Goal: Task Accomplishment & Management: Manage account settings

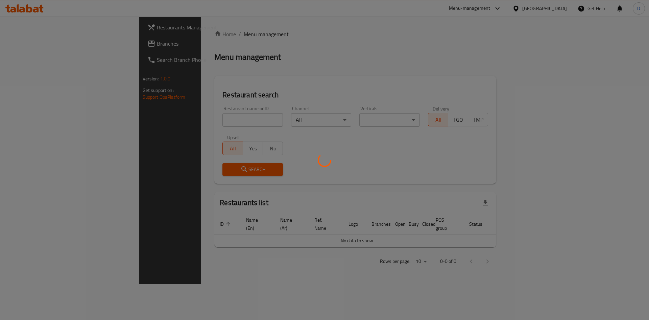
click at [200, 124] on div at bounding box center [324, 160] width 649 height 320
click at [202, 118] on div at bounding box center [324, 160] width 649 height 320
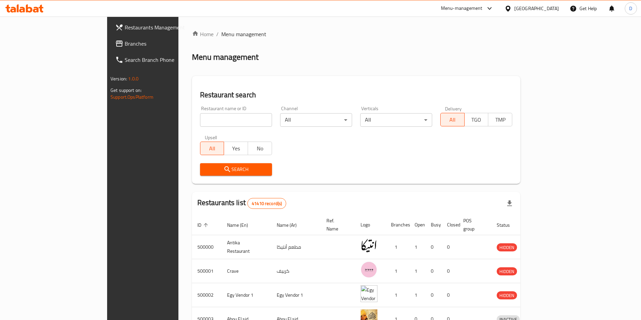
click at [200, 122] on input "search" at bounding box center [236, 120] width 72 height 14
type input "Big boys burger"
click at [205, 169] on span "Search" at bounding box center [235, 169] width 61 height 8
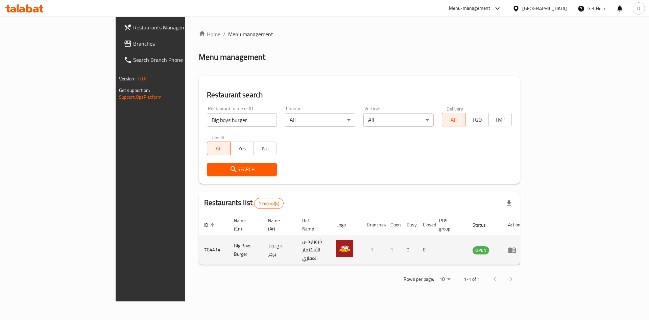
click at [516, 246] on icon "enhanced table" at bounding box center [512, 250] width 8 height 8
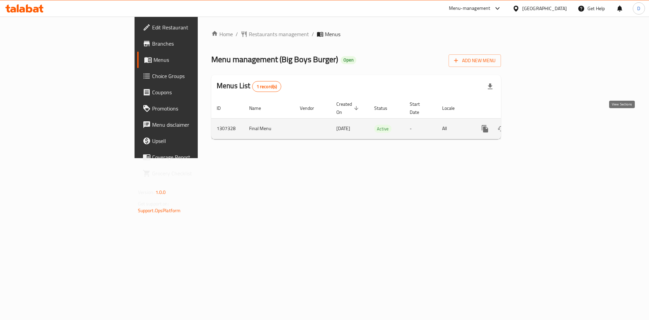
click at [538, 125] on icon "enhanced table" at bounding box center [534, 129] width 8 height 8
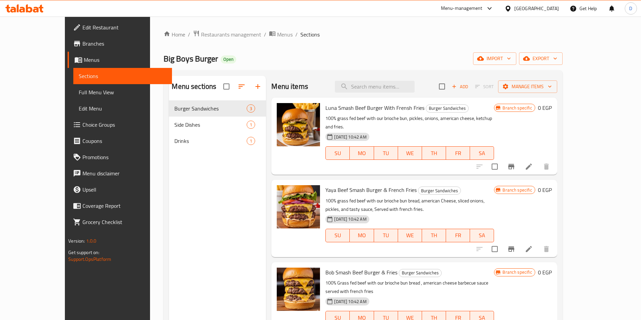
scroll to position [95, 0]
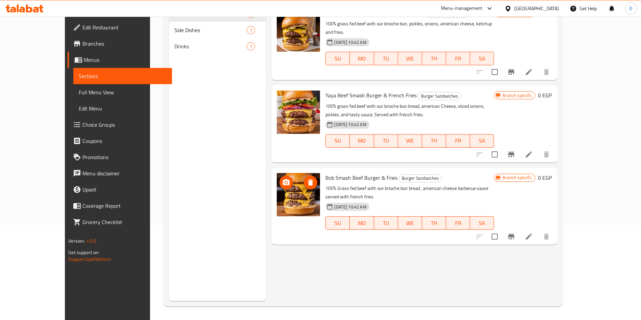
click at [304, 176] on button "delete image" at bounding box center [311, 183] width 14 height 14
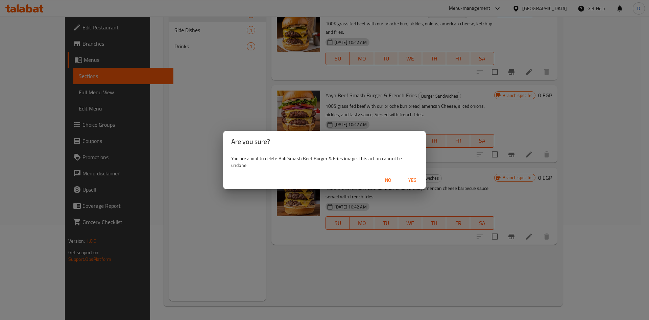
click at [367, 253] on div "Are you sure? You are about to delete Bob Smash Beef Burger & Fries image. This…" at bounding box center [324, 160] width 649 height 320
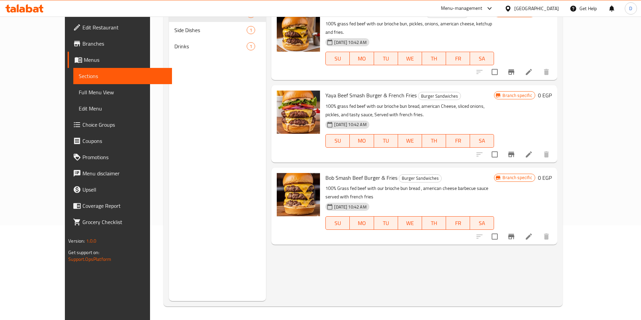
scroll to position [0, 0]
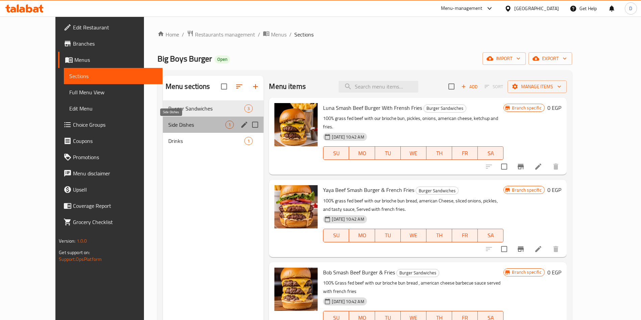
click at [168, 125] on span "Side Dishes" at bounding box center [196, 125] width 57 height 8
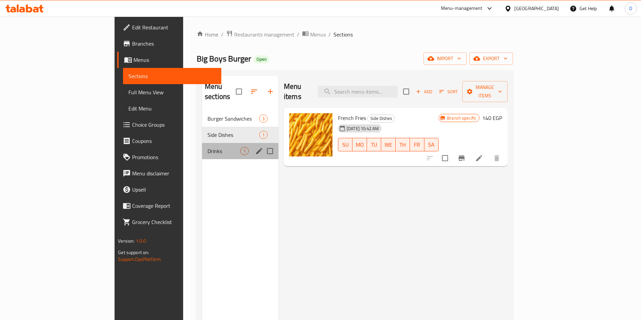
click at [202, 143] on div "Drinks 1" at bounding box center [240, 151] width 76 height 16
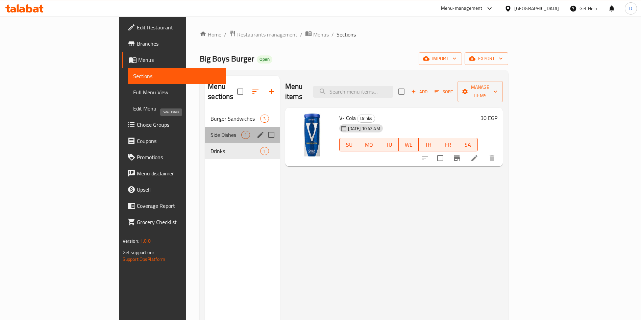
click at [211, 131] on span "Side Dishes" at bounding box center [226, 135] width 31 height 8
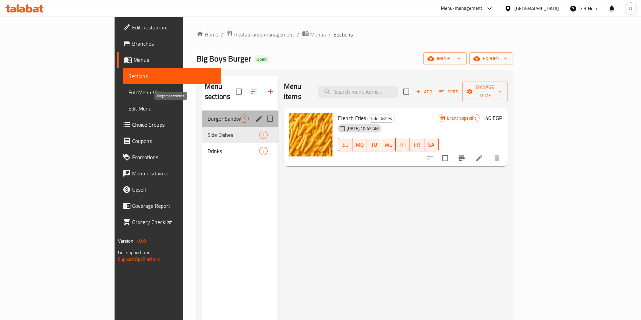
click at [208, 115] on span "Burger Sandwiches" at bounding box center [224, 119] width 33 height 8
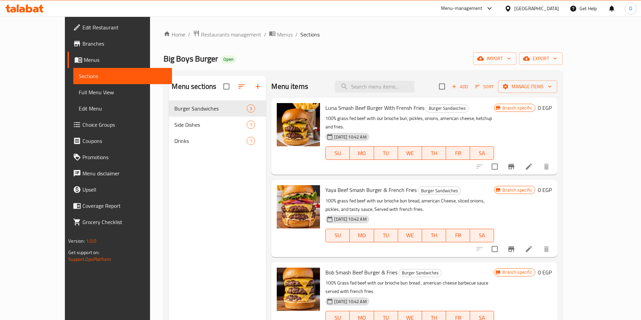
click at [497, 213] on div "[DATE] 10:42 AM SU MO TU WE TH FR SA" at bounding box center [410, 231] width 174 height 37
click at [532, 164] on icon at bounding box center [529, 167] width 6 height 6
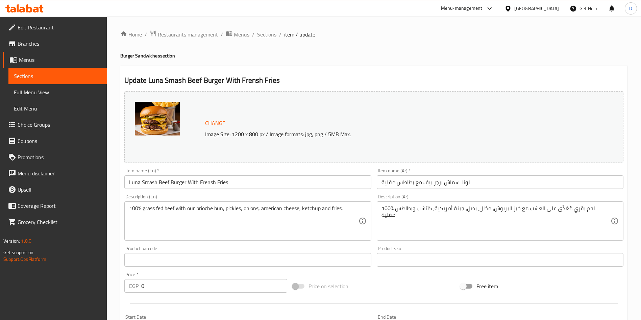
click at [266, 32] on span "Sections" at bounding box center [266, 34] width 19 height 8
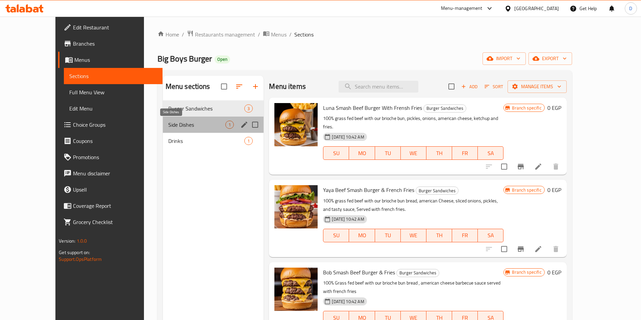
click at [178, 128] on span "Side Dishes" at bounding box center [196, 125] width 57 height 8
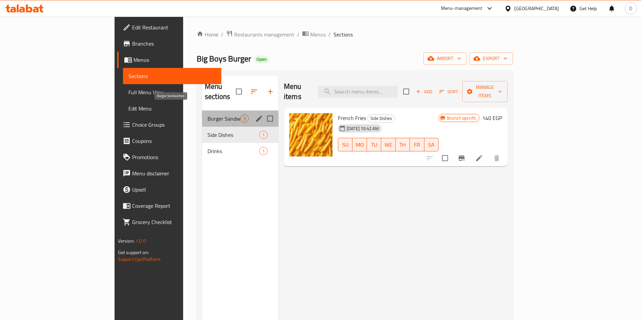
click at [208, 115] on span "Burger Sandwiches" at bounding box center [224, 119] width 33 height 8
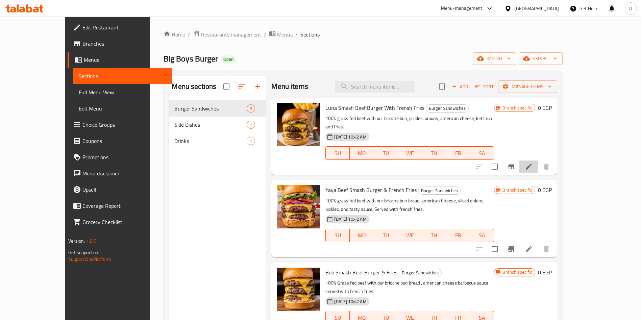
click at [538, 161] on li at bounding box center [528, 167] width 19 height 12
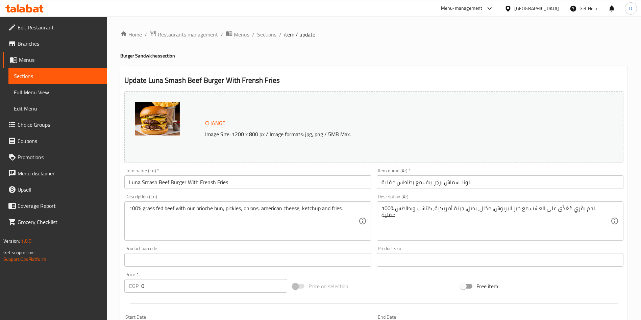
click at [270, 31] on span "Sections" at bounding box center [266, 34] width 19 height 8
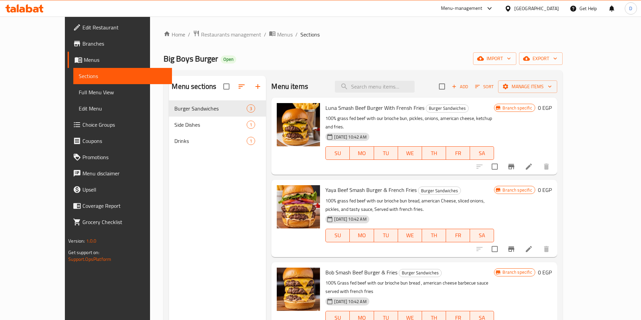
click at [538, 162] on li at bounding box center [528, 167] width 19 height 12
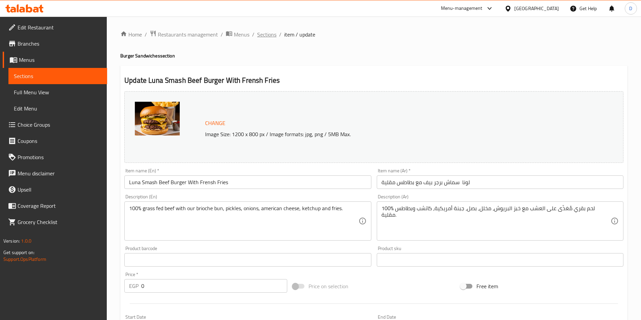
click at [262, 38] on span "Sections" at bounding box center [266, 34] width 19 height 8
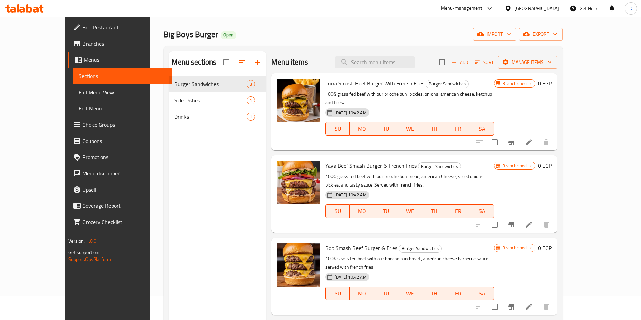
scroll to position [24, 0]
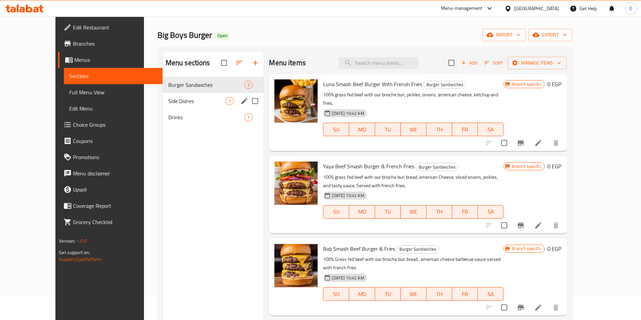
click at [182, 105] on div "Side Dishes 1" at bounding box center [213, 101] width 101 height 16
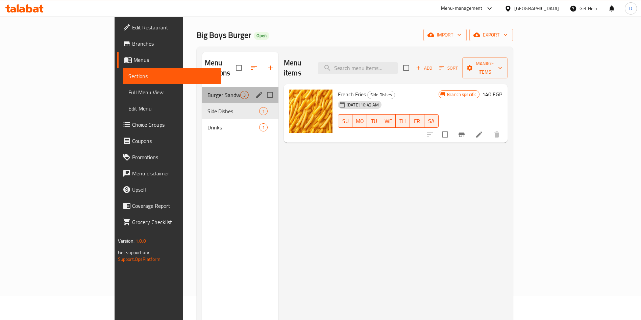
click at [202, 91] on div "Burger Sandwiches 3" at bounding box center [240, 95] width 76 height 16
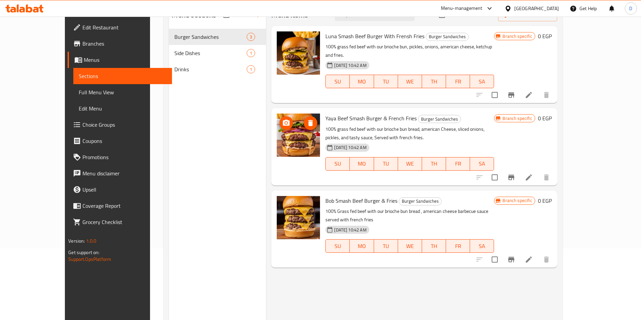
scroll to position [17, 0]
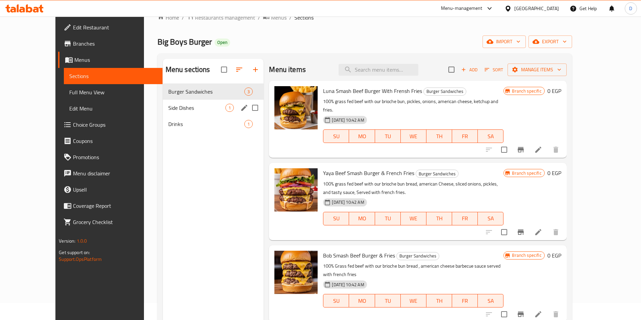
click at [163, 113] on div "Side Dishes 1" at bounding box center [213, 108] width 101 height 16
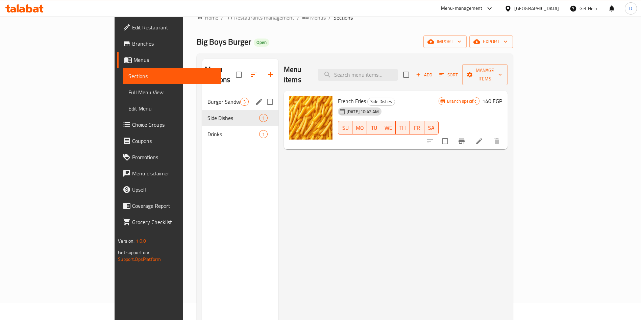
click at [208, 98] on span "Burger Sandwiches" at bounding box center [224, 102] width 33 height 8
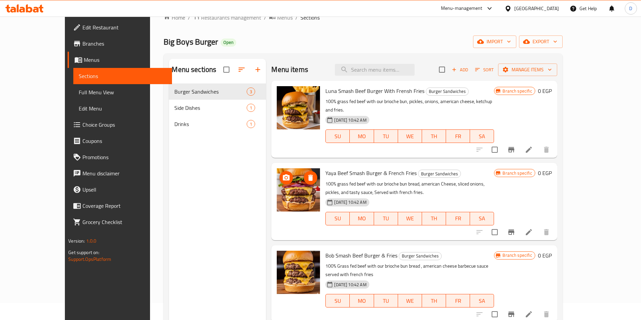
click at [300, 168] on img at bounding box center [298, 189] width 43 height 43
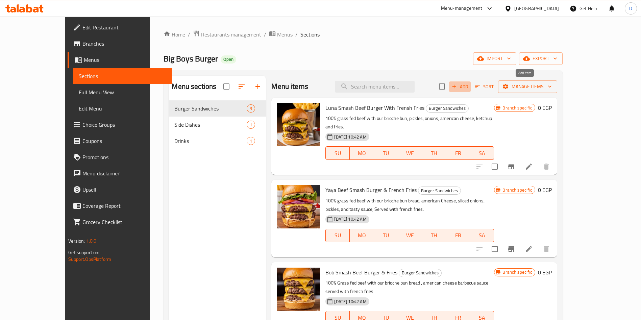
click at [469, 85] on span "Add" at bounding box center [460, 87] width 18 height 8
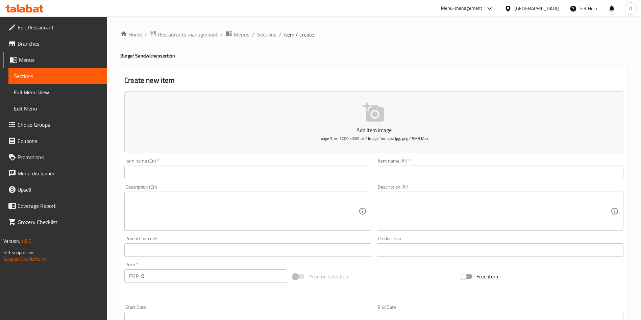
click at [265, 38] on span "Sections" at bounding box center [266, 34] width 19 height 8
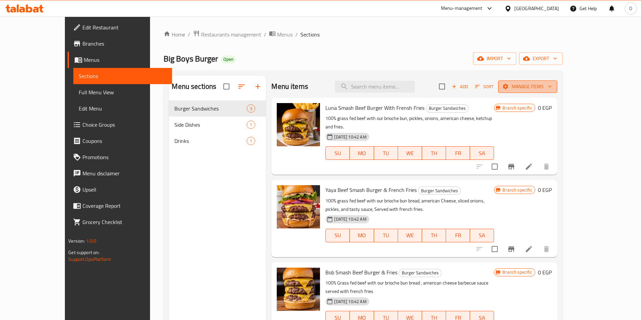
click at [552, 91] on span "Manage items" at bounding box center [528, 86] width 48 height 8
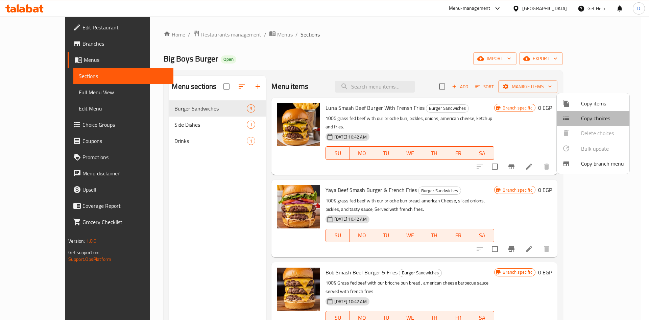
click at [597, 120] on span "Copy choices" at bounding box center [602, 118] width 43 height 8
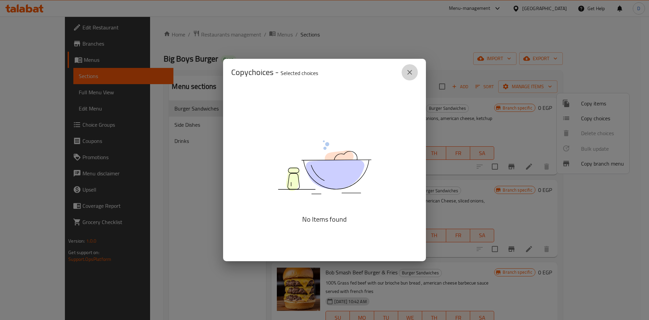
click at [411, 77] on button "close" at bounding box center [410, 72] width 16 height 16
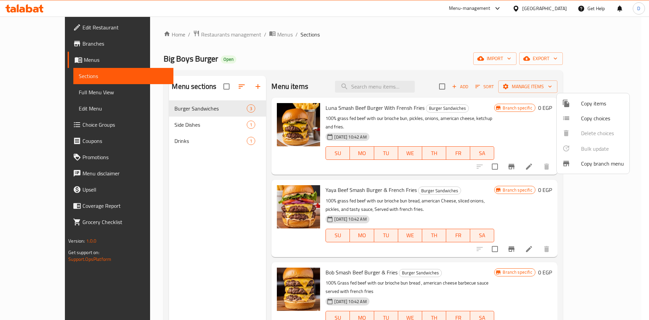
click at [70, 121] on div at bounding box center [324, 160] width 649 height 320
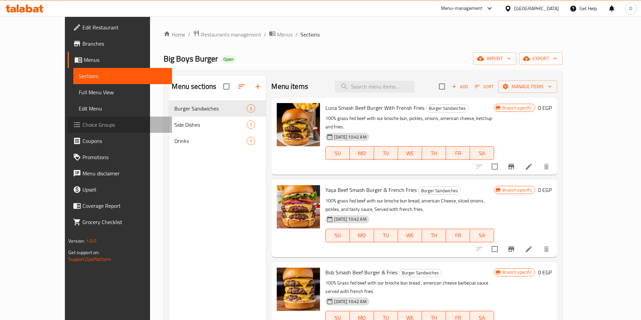
click at [82, 122] on span "Choice Groups" at bounding box center [124, 125] width 84 height 8
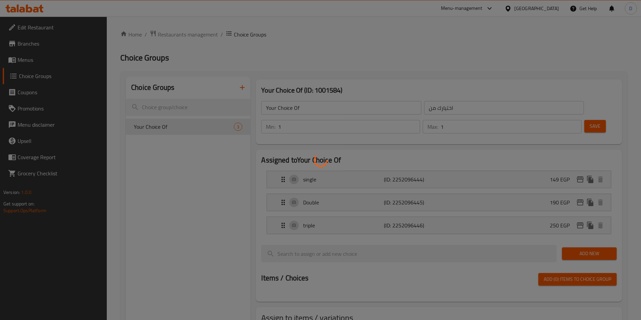
click at [419, 249] on div at bounding box center [320, 160] width 641 height 320
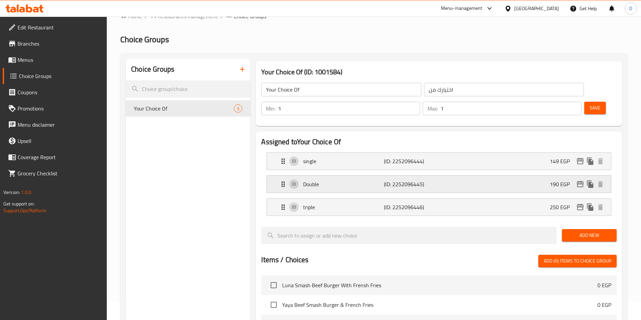
scroll to position [18, 0]
click at [312, 92] on input "Your Choice Of" at bounding box center [341, 90] width 160 height 14
click at [590, 104] on span "Save" at bounding box center [595, 108] width 11 height 8
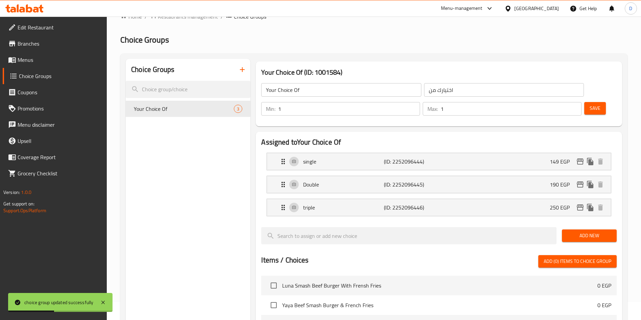
scroll to position [130, 0]
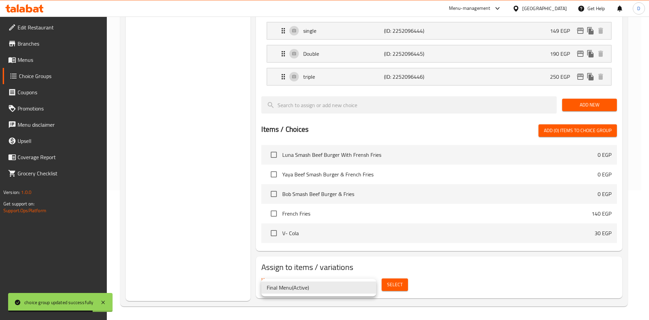
click at [368, 190] on body "choice group updated successfully ​ Menu-management [GEOGRAPHIC_DATA] Get Help …" at bounding box center [324, 39] width 649 height 304
click at [368, 286] on li "Final Menu ( Active )" at bounding box center [318, 288] width 115 height 12
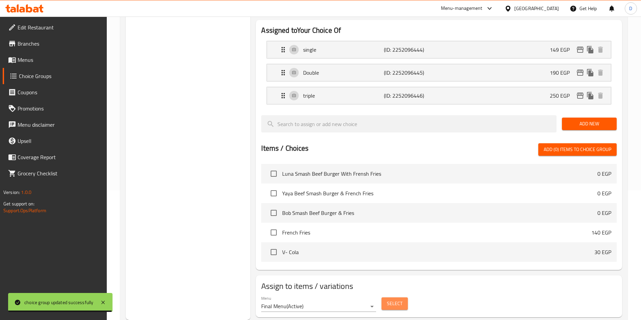
click at [387, 299] on span "Select" at bounding box center [395, 303] width 16 height 8
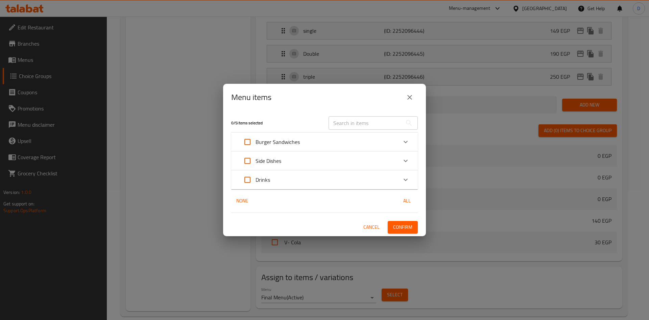
click at [367, 139] on div "Burger Sandwiches" at bounding box center [318, 142] width 158 height 16
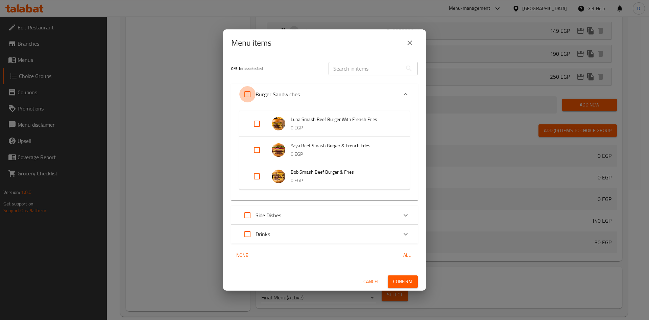
click at [246, 92] on input "Expand" at bounding box center [247, 94] width 16 height 16
checkbox input "true"
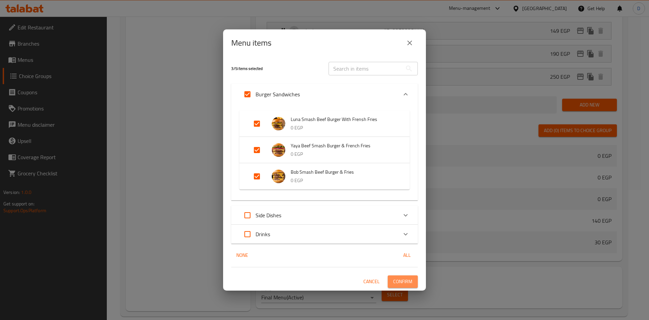
click at [407, 279] on span "Confirm" at bounding box center [402, 281] width 19 height 8
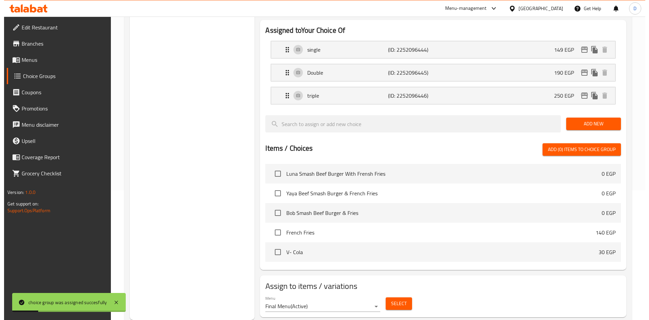
scroll to position [0, 0]
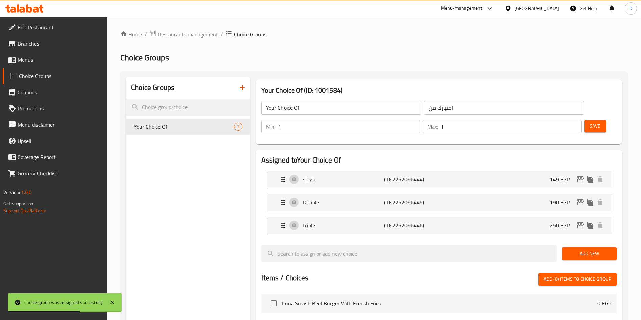
click at [201, 34] on span "Restaurants management" at bounding box center [188, 34] width 60 height 8
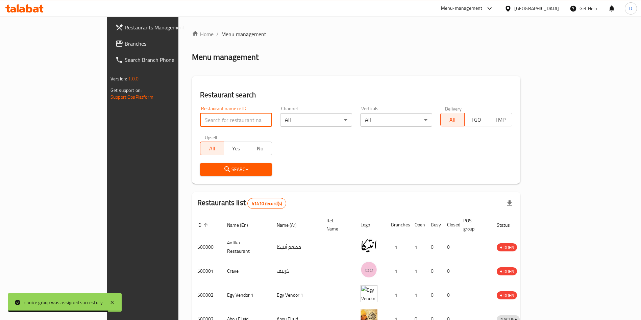
click at [200, 120] on input "search" at bounding box center [236, 120] width 72 height 14
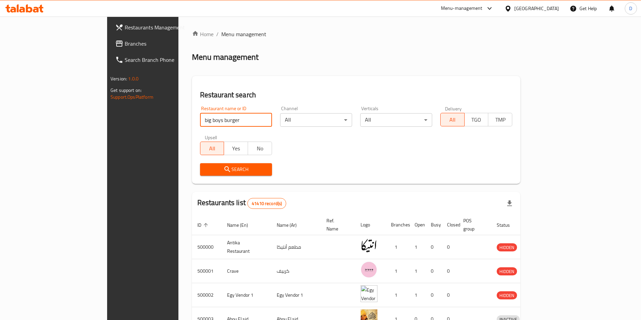
type input "big boys burger"
click button "Search" at bounding box center [236, 169] width 72 height 13
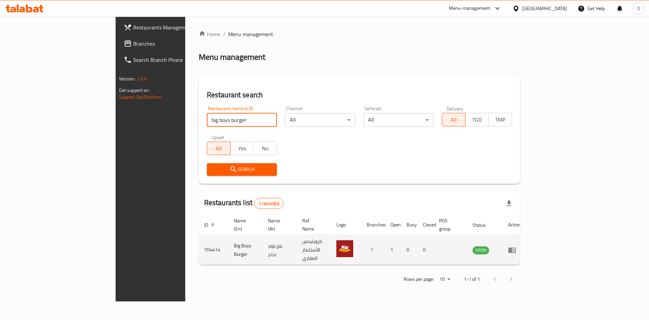
click at [516, 246] on icon "enhanced table" at bounding box center [512, 250] width 8 height 8
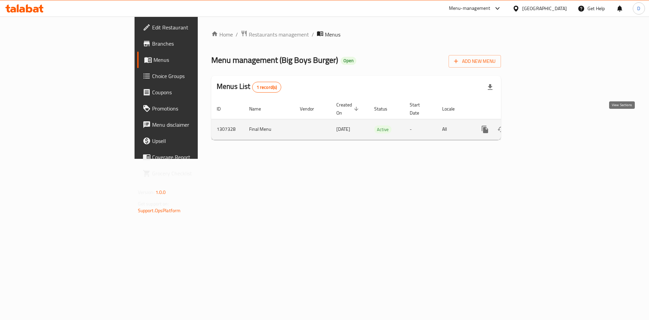
click at [542, 121] on link "enhanced table" at bounding box center [534, 129] width 16 height 16
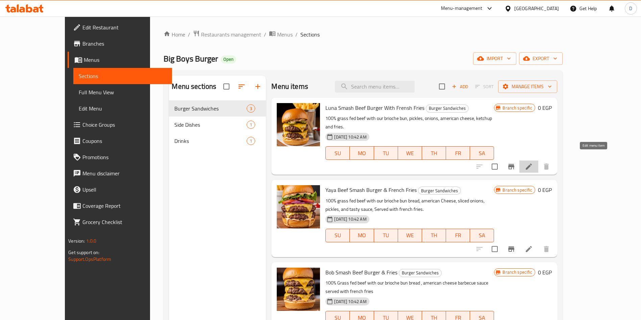
click at [533, 163] on icon at bounding box center [529, 167] width 8 height 8
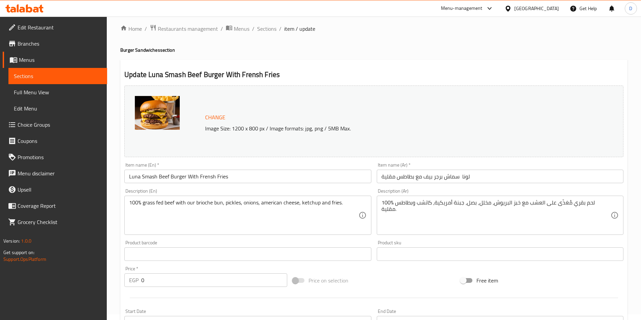
scroll to position [178, 0]
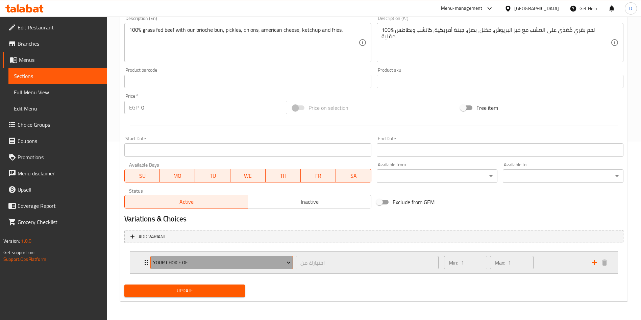
click at [285, 265] on span "Your Choice Of" at bounding box center [222, 263] width 138 height 8
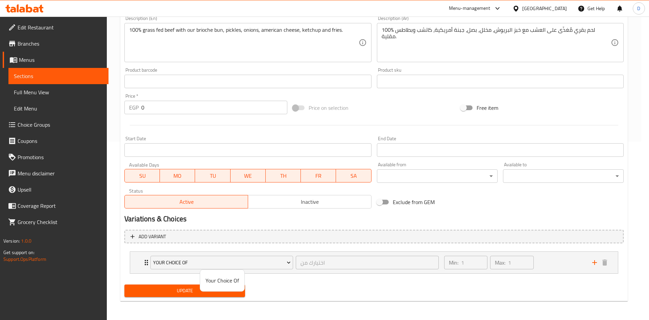
click at [286, 263] on div at bounding box center [324, 160] width 649 height 320
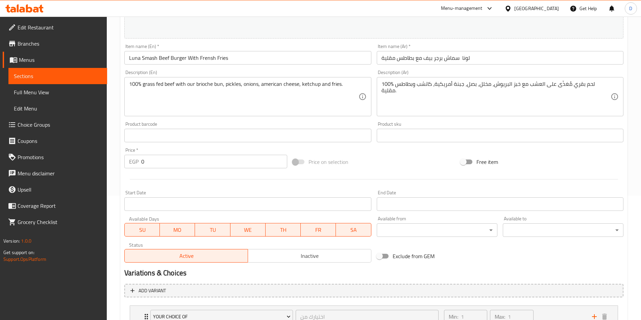
scroll to position [127, 0]
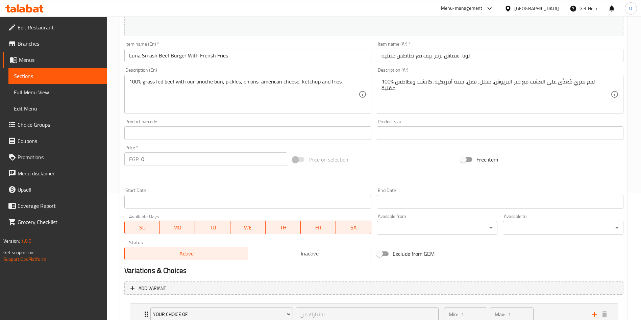
click at [297, 161] on span at bounding box center [298, 159] width 11 height 5
click at [293, 160] on span at bounding box center [298, 159] width 11 height 5
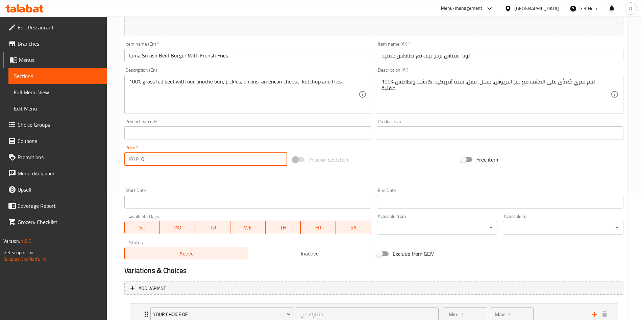
click at [208, 162] on input "0" at bounding box center [214, 159] width 146 height 14
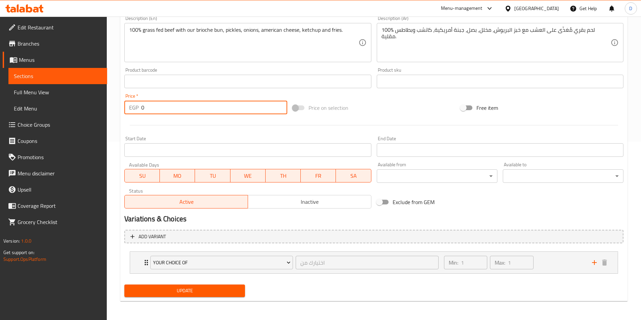
scroll to position [100, 0]
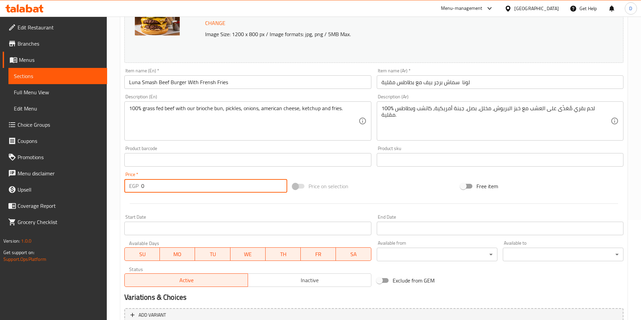
click at [155, 179] on input "0" at bounding box center [214, 186] width 146 height 14
click at [161, 186] on input "0" at bounding box center [214, 186] width 146 height 14
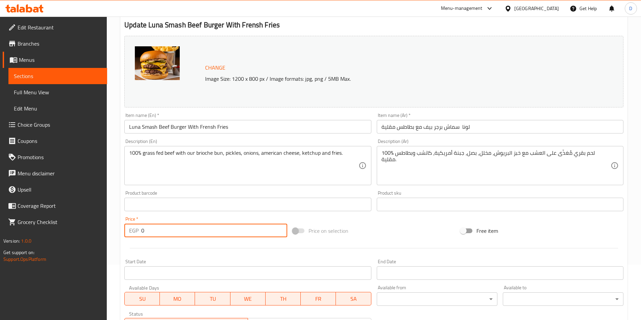
scroll to position [0, 0]
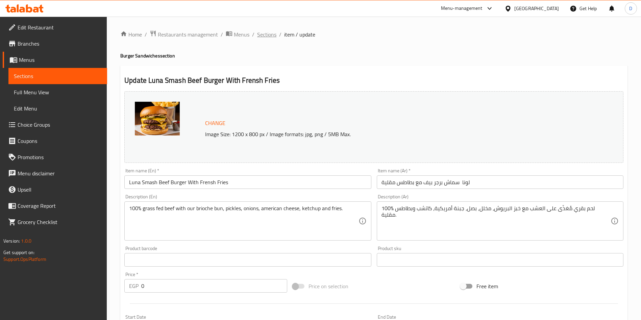
click at [265, 35] on span "Sections" at bounding box center [266, 34] width 19 height 8
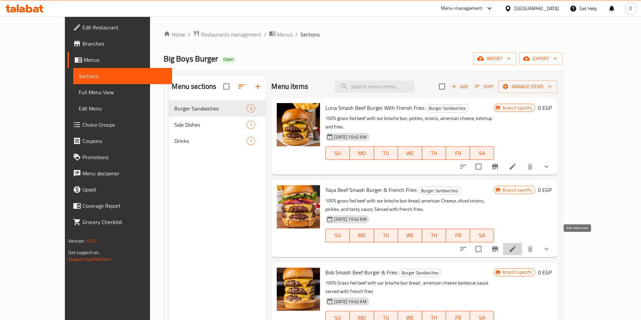
click at [516, 246] on icon at bounding box center [513, 249] width 6 height 6
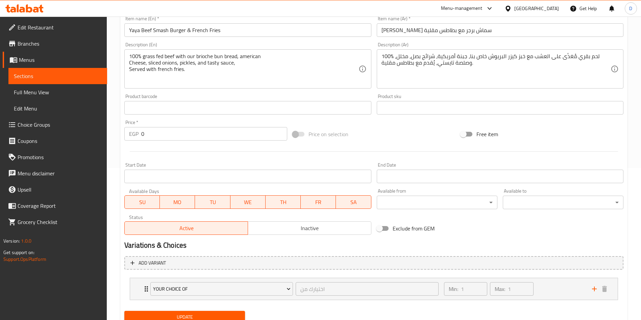
scroll to position [178, 0]
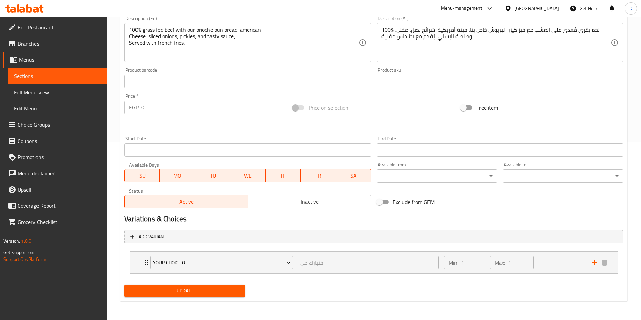
click at [482, 211] on div "Variations & Choices" at bounding box center [374, 219] width 505 height 16
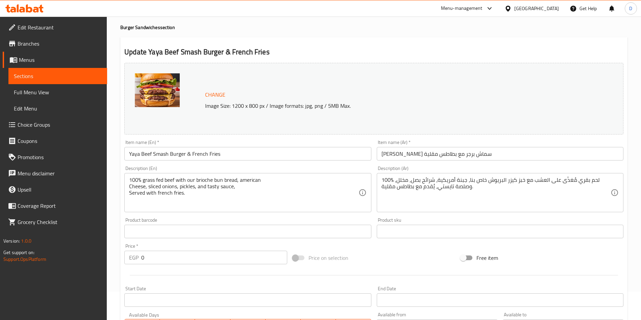
scroll to position [0, 0]
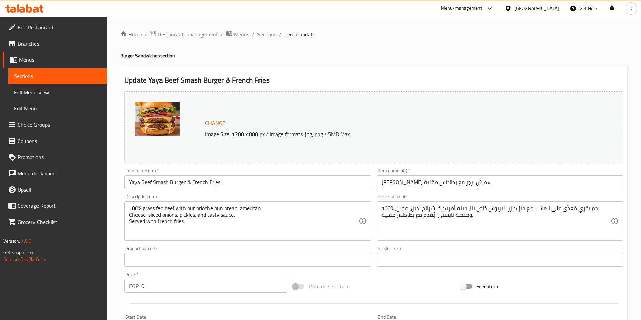
drag, startPoint x: 211, startPoint y: 276, endPoint x: 203, endPoint y: 285, distance: 11.0
click at [203, 285] on div "Price   * EGP 0 Price *" at bounding box center [205, 282] width 163 height 21
click at [203, 285] on input "0" at bounding box center [214, 286] width 146 height 14
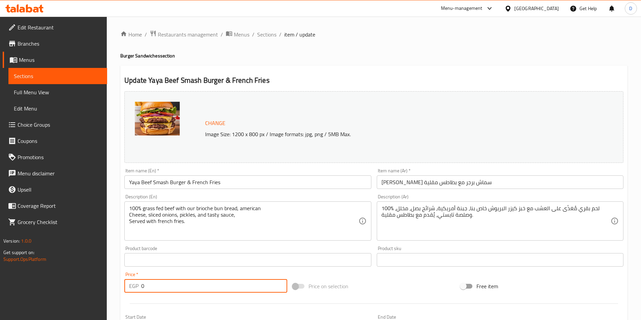
click at [203, 285] on input "0" at bounding box center [214, 286] width 146 height 14
type input "0"
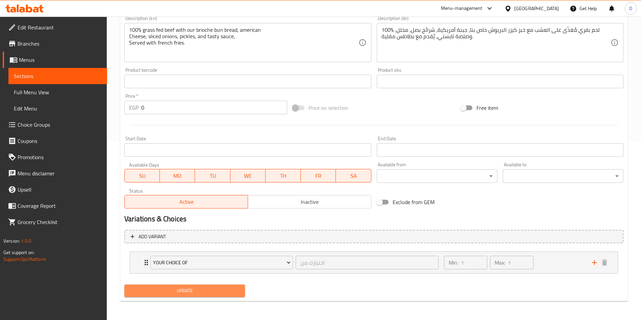
click at [163, 296] on button "Update" at bounding box center [184, 291] width 121 height 13
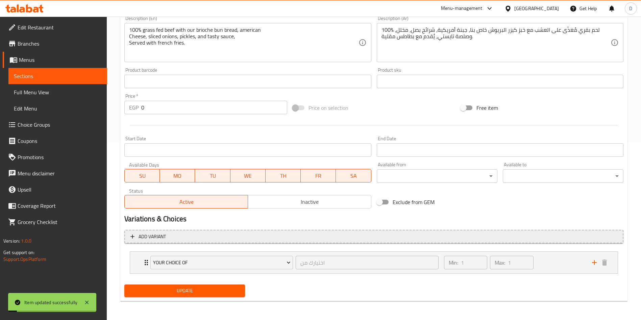
scroll to position [0, 0]
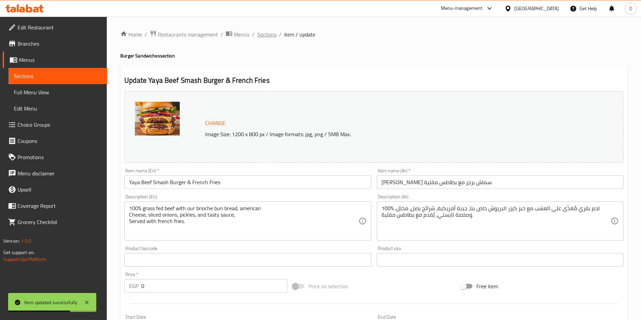
click at [267, 34] on span "Sections" at bounding box center [266, 34] width 19 height 8
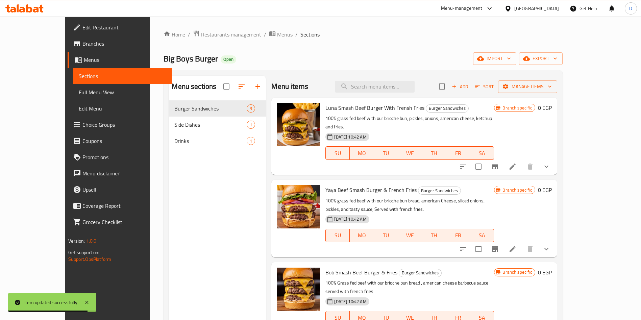
scroll to position [95, 0]
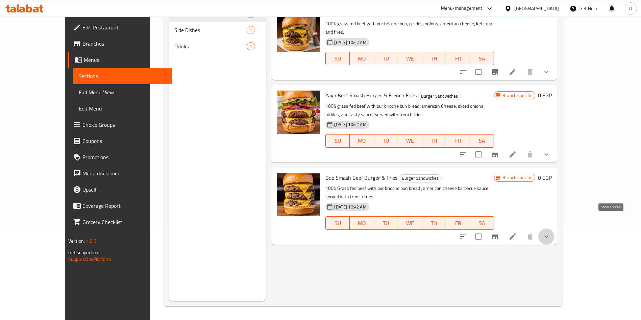
click at [549, 236] on icon "show more" at bounding box center [546, 237] width 4 height 2
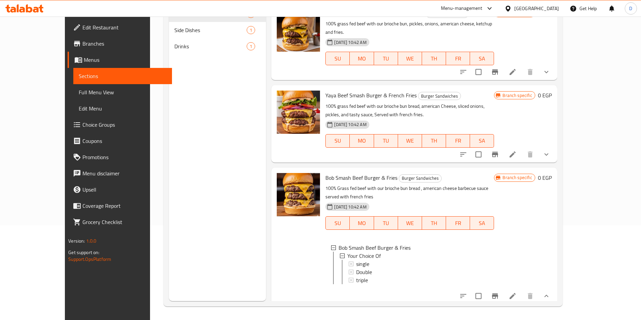
scroll to position [0, 0]
click at [517, 292] on icon at bounding box center [513, 296] width 8 height 8
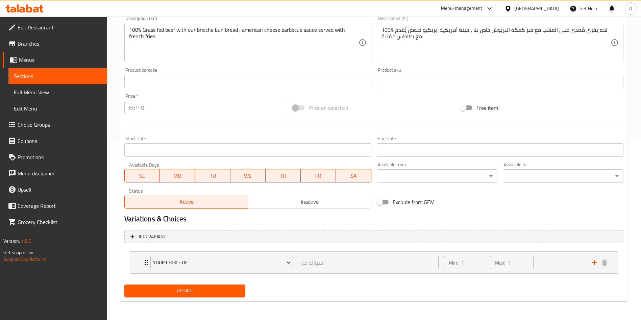
scroll to position [139, 0]
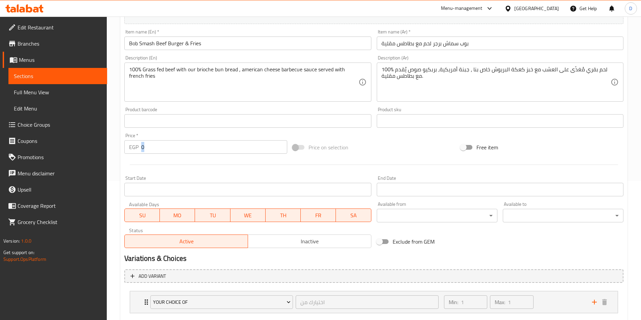
drag, startPoint x: 294, startPoint y: 145, endPoint x: 237, endPoint y: 144, distance: 57.1
click at [237, 144] on div "Change Image Size: 1200 x 800 px / Image formats: jpg, png / 5MB Max. Item name…" at bounding box center [374, 100] width 505 height 301
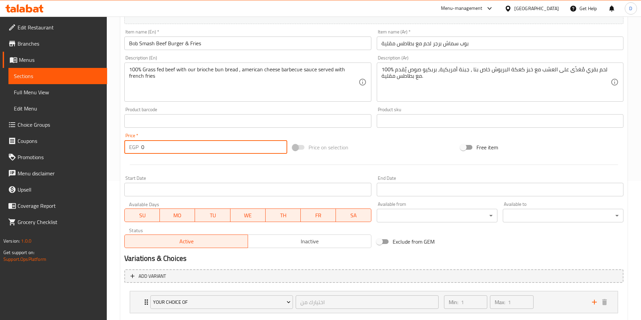
click at [237, 144] on input "0" at bounding box center [214, 147] width 146 height 14
type input "0"
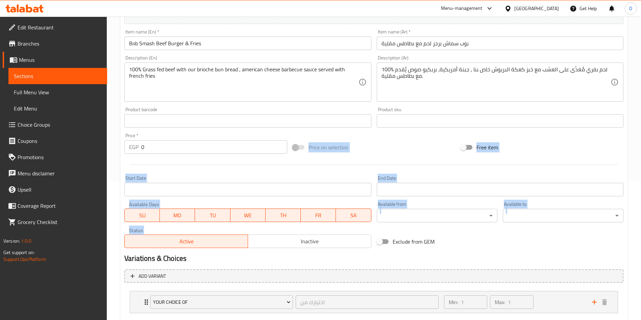
drag, startPoint x: 294, startPoint y: 151, endPoint x: 304, endPoint y: 228, distance: 77.3
click at [304, 228] on div "Change Image Size: 1200 x 800 px / Image formats: jpg, png / 5MB Max. Item name…" at bounding box center [374, 100] width 505 height 301
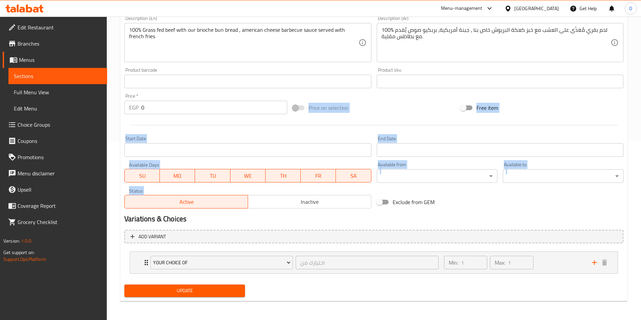
click at [367, 129] on div at bounding box center [374, 125] width 505 height 17
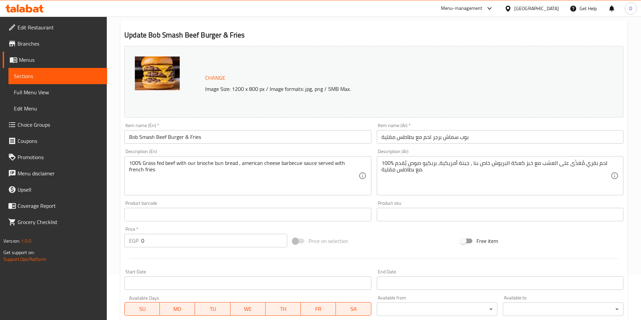
scroll to position [0, 0]
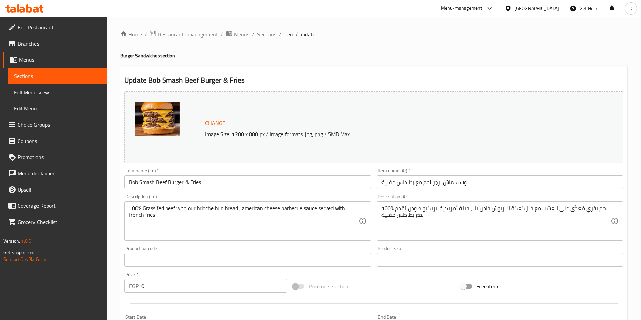
click at [259, 30] on span "Sections" at bounding box center [266, 34] width 19 height 8
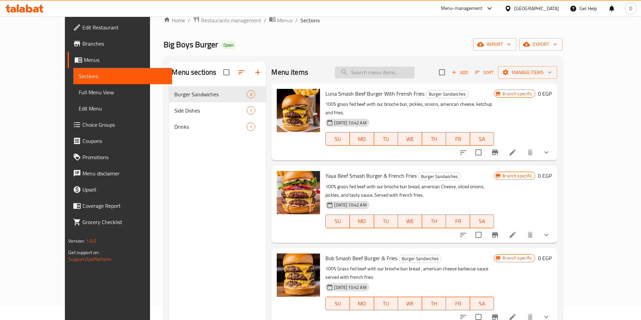
scroll to position [15, 0]
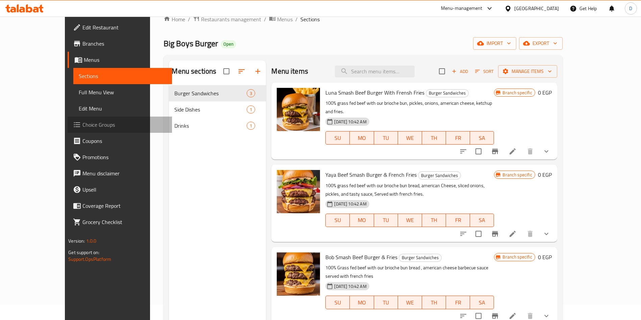
click at [82, 121] on span "Choice Groups" at bounding box center [124, 125] width 84 height 8
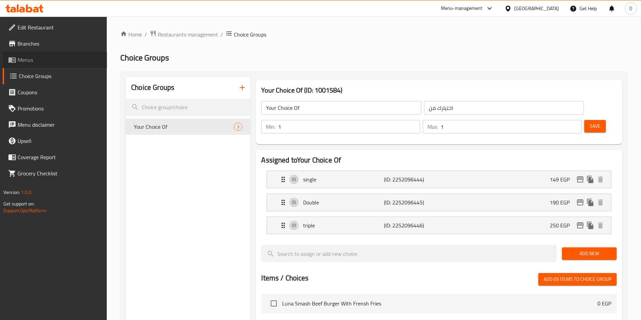
click at [42, 62] on span "Menus" at bounding box center [60, 60] width 84 height 8
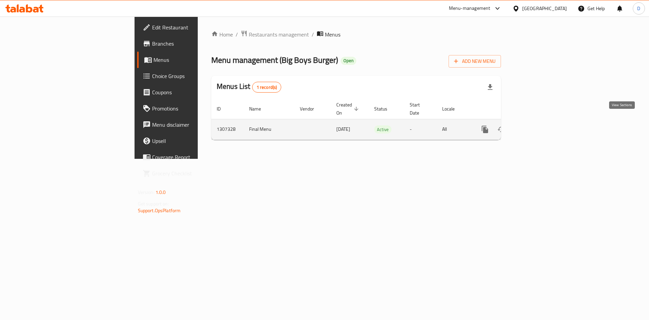
click at [538, 125] on icon "enhanced table" at bounding box center [534, 129] width 8 height 8
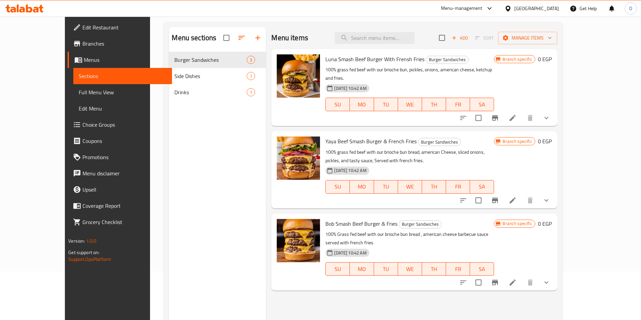
scroll to position [49, 0]
click at [517, 278] on icon at bounding box center [513, 282] width 8 height 8
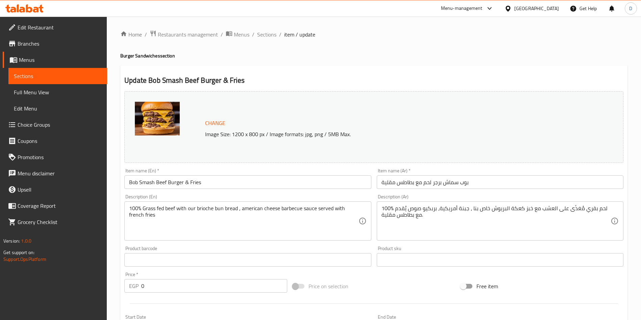
scroll to position [102, 0]
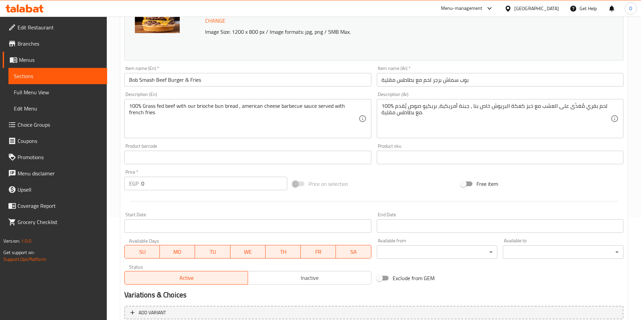
click at [297, 184] on span at bounding box center [298, 183] width 11 height 5
click at [259, 180] on input "0" at bounding box center [214, 184] width 146 height 14
click at [287, 218] on div "Start Date Start Date" at bounding box center [247, 222] width 247 height 21
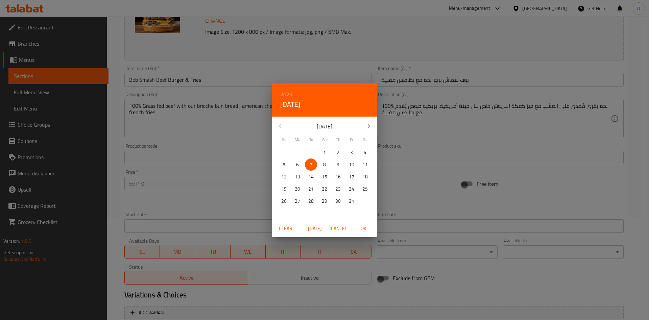
click at [447, 187] on div "2025 Tue, Oct [DATE] Mo Tu We Th Fr Sa 28 29 30 1 2 3 4 5 6 7 8 9 10 11 12 13 1…" at bounding box center [324, 160] width 649 height 320
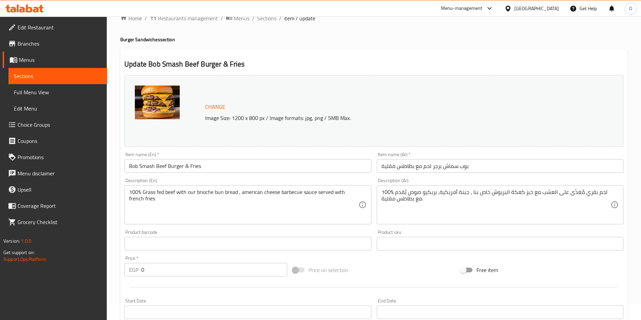
scroll to position [0, 0]
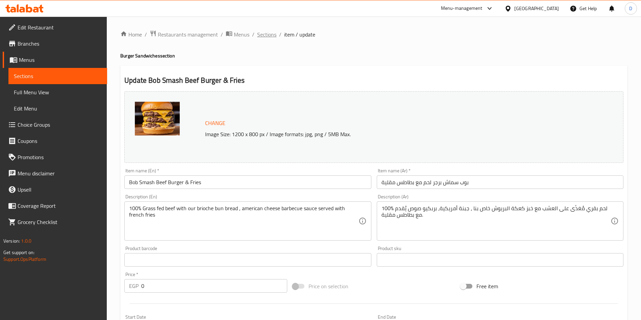
click at [266, 37] on span "Sections" at bounding box center [266, 34] width 19 height 8
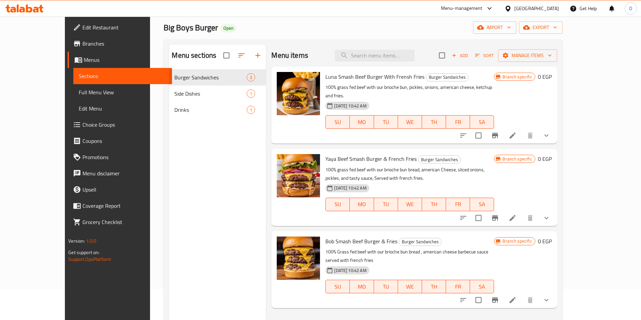
scroll to position [31, 0]
click at [516, 132] on icon at bounding box center [513, 135] width 6 height 6
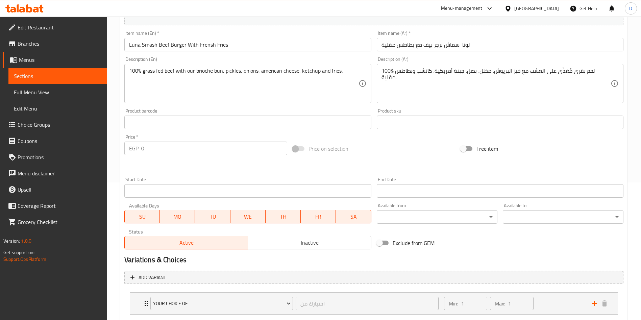
scroll to position [119, 0]
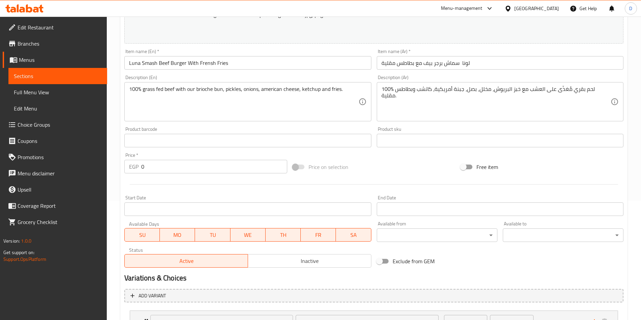
click at [295, 168] on span at bounding box center [298, 167] width 11 height 5
click at [469, 166] on input "Free item" at bounding box center [463, 167] width 39 height 13
click at [297, 168] on span at bounding box center [298, 167] width 11 height 5
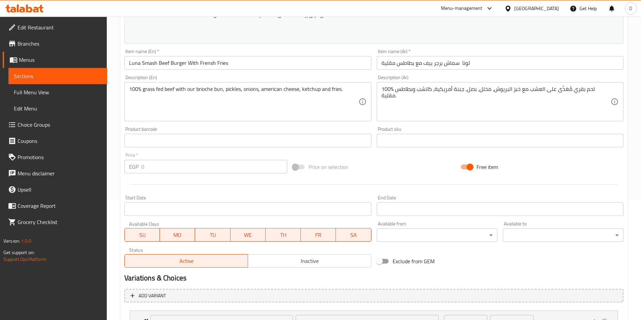
click at [468, 169] on input "Free item" at bounding box center [470, 167] width 39 height 13
checkbox input "false"
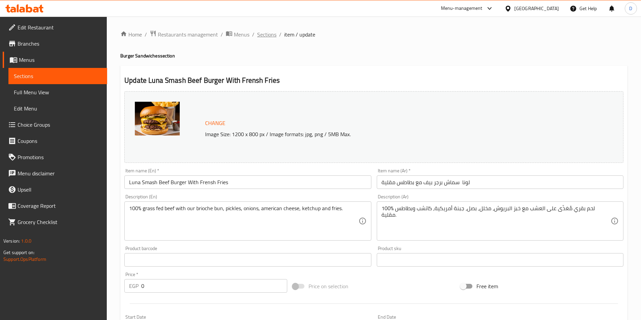
click at [268, 35] on span "Sections" at bounding box center [266, 34] width 19 height 8
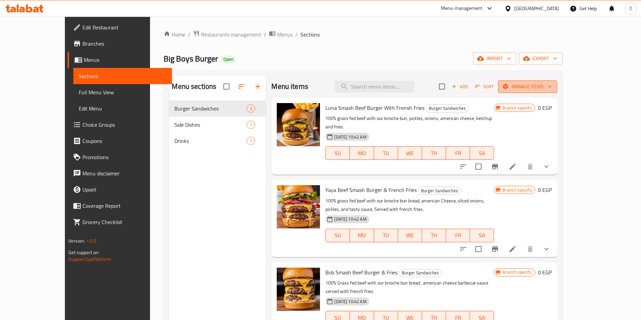
click at [553, 84] on icon "button" at bounding box center [550, 86] width 7 height 7
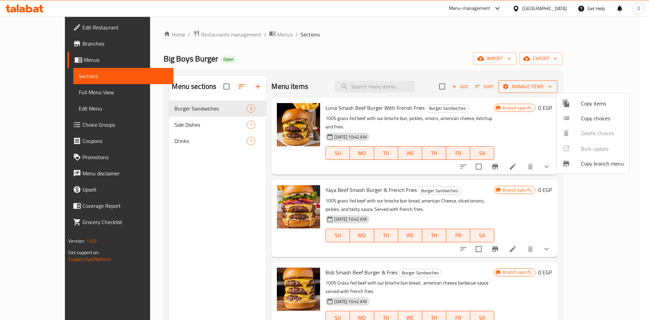
click at [611, 84] on div at bounding box center [324, 160] width 649 height 320
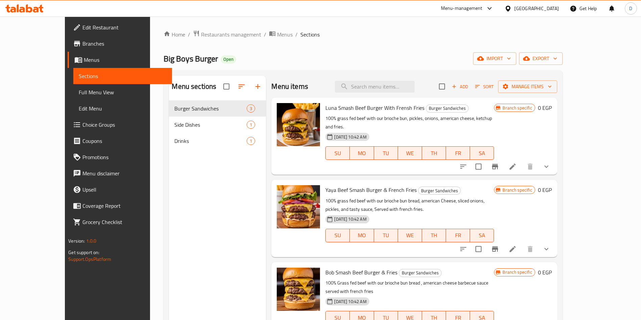
click at [535, 105] on span "Branch specific" at bounding box center [517, 108] width 35 height 6
click at [535, 109] on span "Branch specific" at bounding box center [517, 108] width 35 height 6
click at [535, 107] on span "Branch specific" at bounding box center [517, 108] width 35 height 6
click at [535, 106] on span "Branch specific" at bounding box center [517, 108] width 35 height 6
click at [554, 100] on div "Luna Smash Beef Burger With Frensh Fries Burger Sandwiches 100% grass fed beef …" at bounding box center [439, 136] width 232 height 72
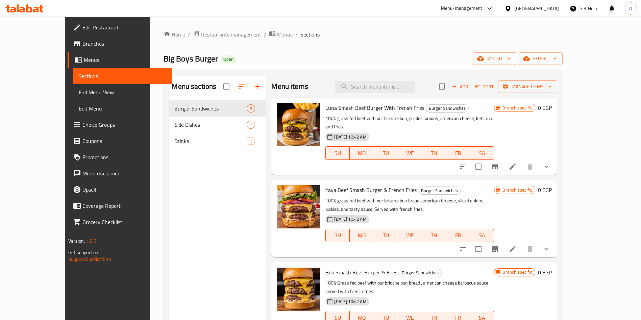
click at [535, 105] on span "Branch specific" at bounding box center [517, 108] width 35 height 6
click at [535, 108] on span "Branch specific" at bounding box center [517, 108] width 35 height 6
click at [535, 110] on span "Branch specific" at bounding box center [517, 108] width 35 height 6
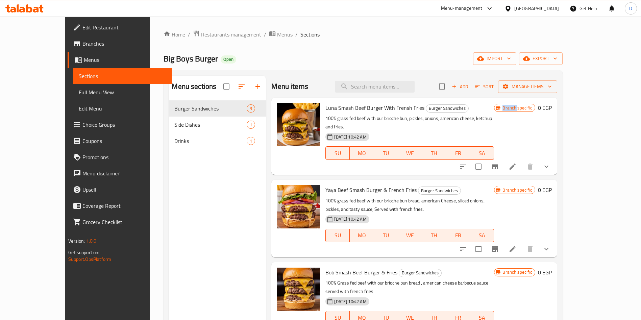
click at [535, 110] on span "Branch specific" at bounding box center [517, 108] width 35 height 6
click at [535, 109] on span "Branch specific" at bounding box center [517, 108] width 35 height 6
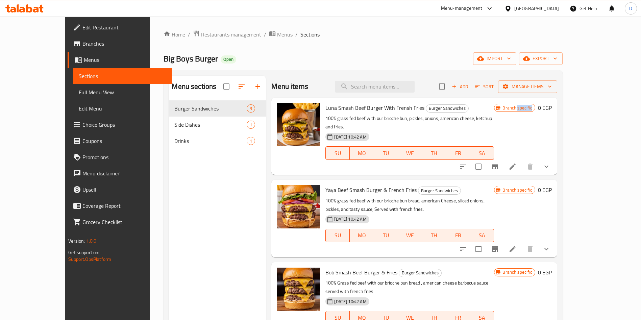
click at [501, 105] on icon at bounding box center [498, 108] width 6 height 6
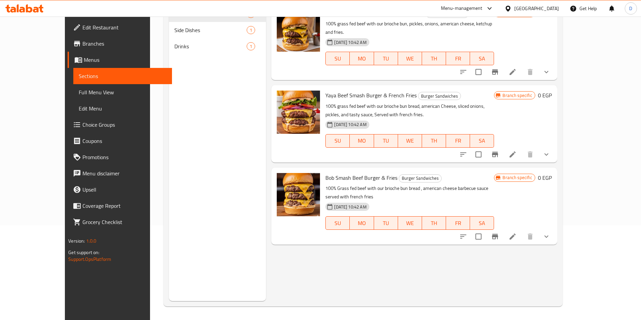
click at [535, 174] on span "Branch specific" at bounding box center [517, 177] width 35 height 6
click at [551, 233] on icon "show more" at bounding box center [546, 237] width 8 height 8
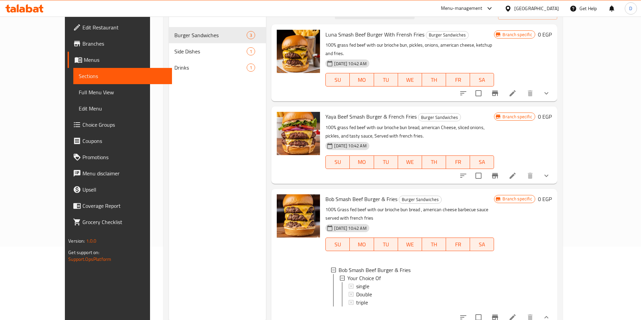
scroll to position [71, 0]
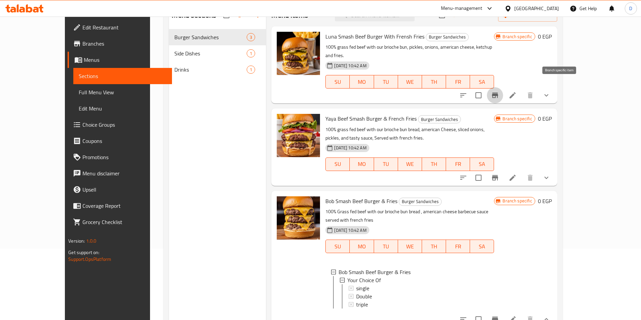
click at [498, 93] on icon "Branch-specific-item" at bounding box center [495, 95] width 6 height 5
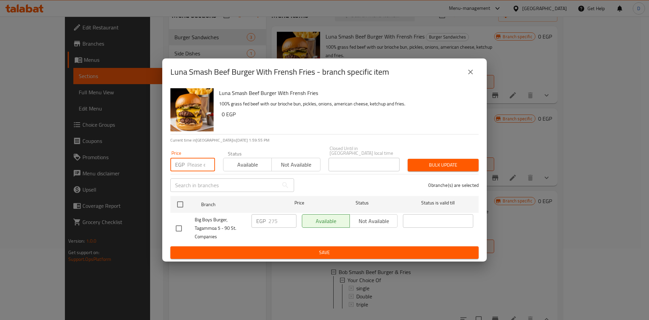
click at [192, 168] on input "number" at bounding box center [201, 165] width 28 height 14
click at [180, 225] on input "checkbox" at bounding box center [179, 228] width 14 height 14
checkbox input "true"
click at [194, 164] on input "number" at bounding box center [201, 165] width 28 height 14
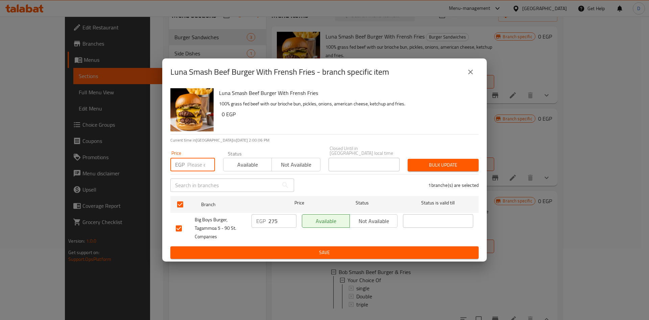
click at [272, 218] on input "275" at bounding box center [282, 221] width 28 height 14
click at [275, 218] on input "275" at bounding box center [282, 221] width 28 height 14
type input "0"
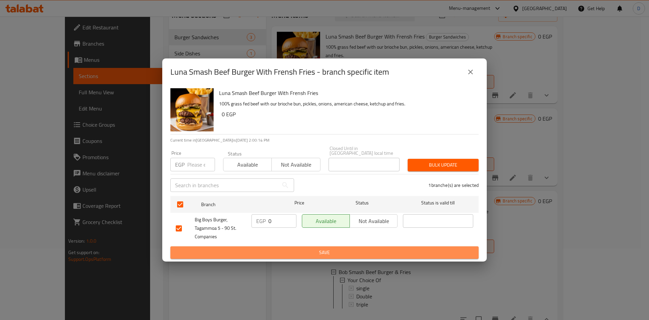
click at [290, 248] on span "Save" at bounding box center [324, 252] width 297 height 8
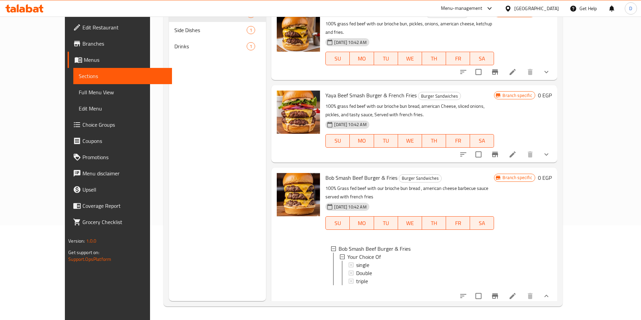
scroll to position [0, 0]
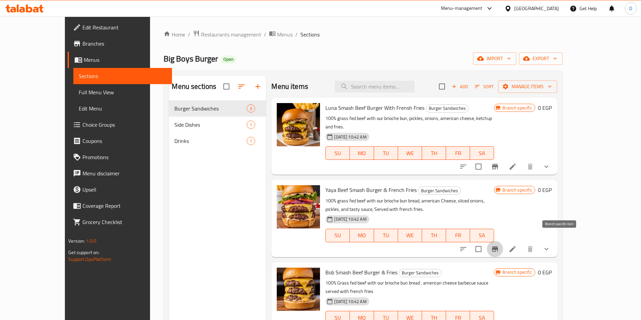
click at [499, 245] on icon "Branch-specific-item" at bounding box center [495, 249] width 8 height 8
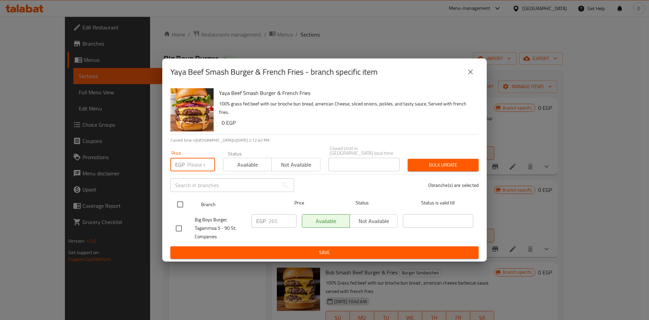
drag, startPoint x: 188, startPoint y: 164, endPoint x: 176, endPoint y: 201, distance: 38.5
click at [176, 201] on div "Yaya Beef Smash Burger & French Fries 100% grass fed beef with our brioche bun …" at bounding box center [324, 174] width 324 height 176
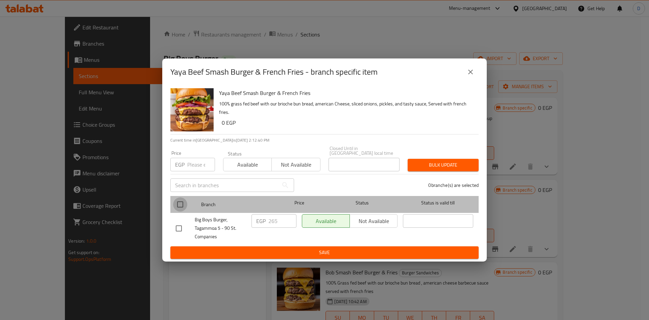
click at [176, 201] on input "checkbox" at bounding box center [180, 204] width 14 height 14
checkbox input "true"
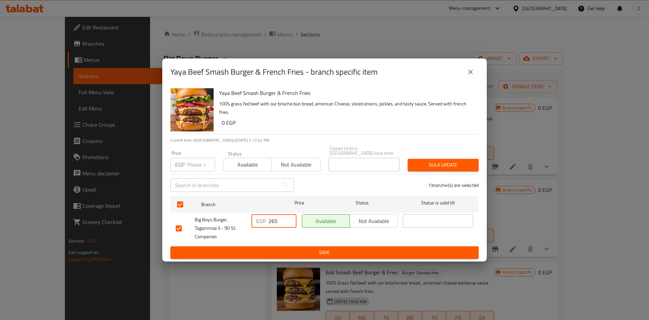
click at [281, 217] on input "265" at bounding box center [282, 221] width 28 height 14
type input "2"
type input "0"
click at [288, 251] on span "Save" at bounding box center [324, 252] width 297 height 8
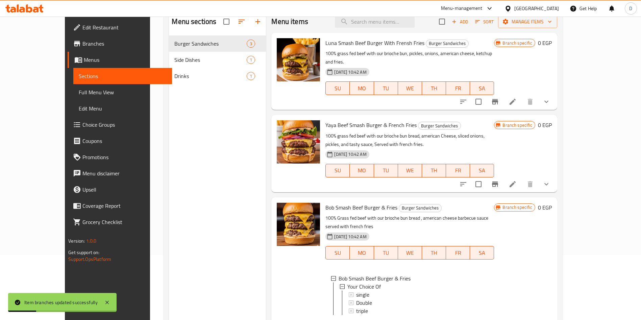
scroll to position [95, 0]
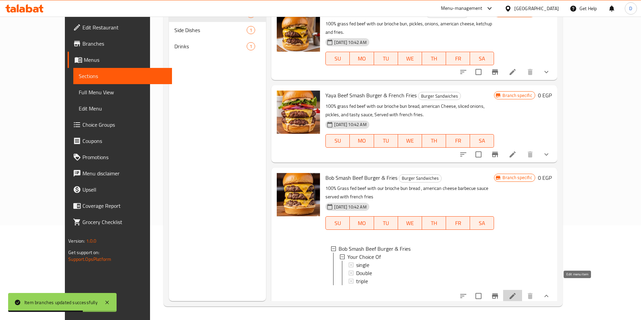
click at [517, 292] on icon at bounding box center [513, 296] width 8 height 8
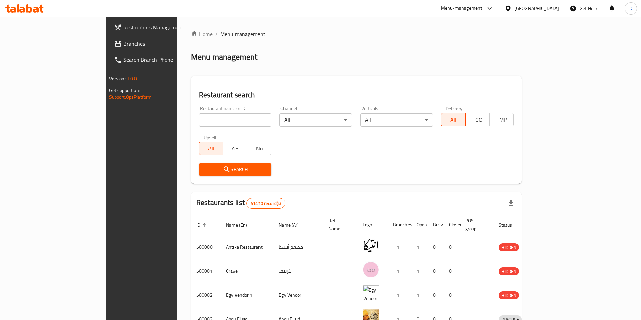
click at [207, 117] on input "search" at bounding box center [235, 120] width 73 height 14
type input "Big boys burger"
click at [204, 168] on span "Search" at bounding box center [235, 169] width 62 height 8
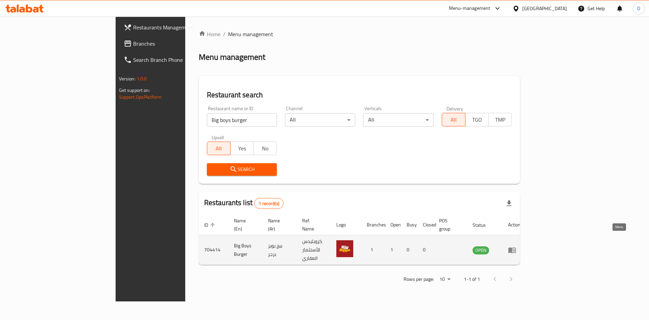
click at [516, 246] on icon "enhanced table" at bounding box center [512, 250] width 8 height 8
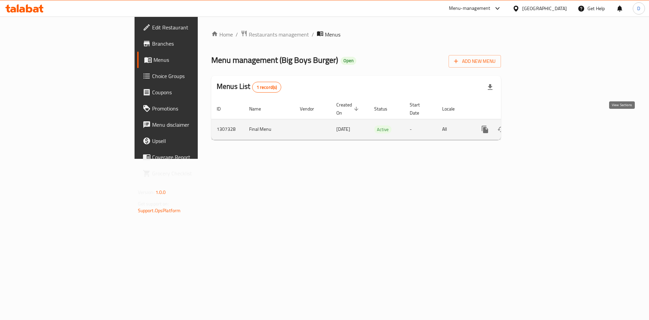
click at [538, 125] on icon "enhanced table" at bounding box center [534, 129] width 8 height 8
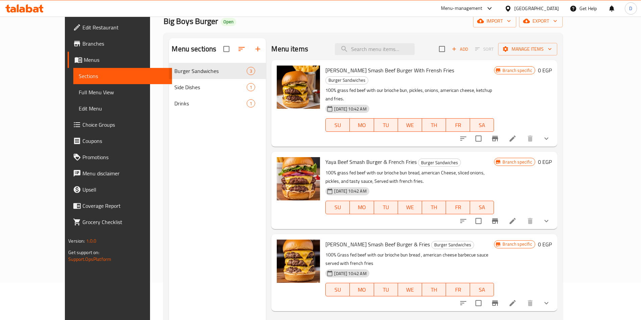
scroll to position [37, 0]
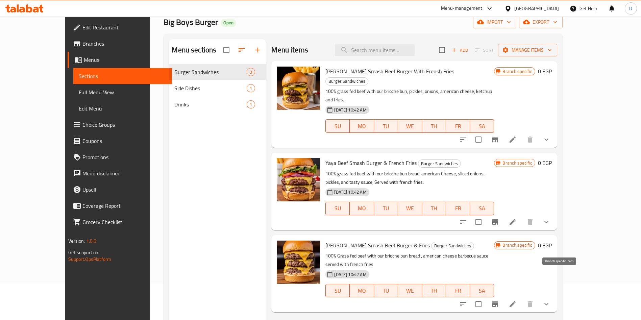
click at [498, 301] on icon "Branch-specific-item" at bounding box center [495, 303] width 6 height 5
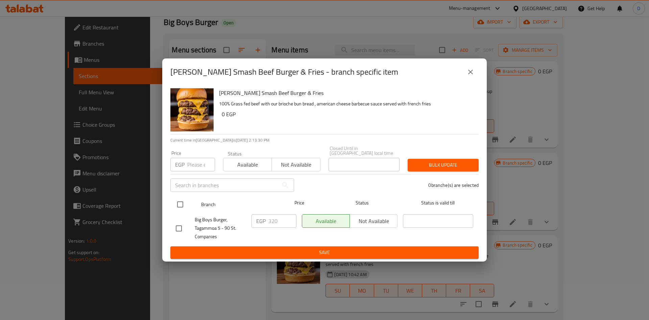
click at [272, 203] on ul "Branch Price Status Status is valid till Big Boys Burger, Tagammoa 5 - 90 St. C…" at bounding box center [324, 219] width 308 height 53
click at [177, 202] on input "checkbox" at bounding box center [180, 204] width 14 height 14
checkbox input "true"
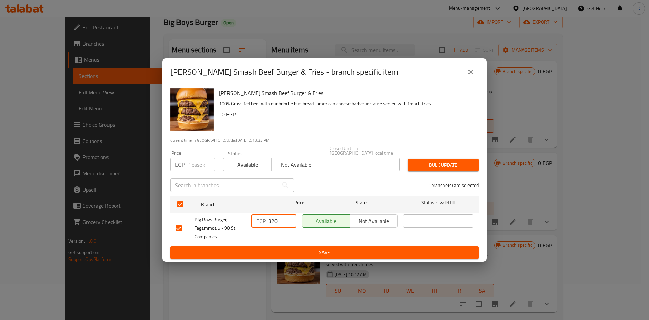
click at [276, 223] on input "320" at bounding box center [282, 221] width 28 height 14
type input "3"
type input "0"
click at [288, 243] on ul "Branch Price Status Status is valid till Big Boys Burger, Tagammoa 5 - 90 St. C…" at bounding box center [324, 219] width 308 height 53
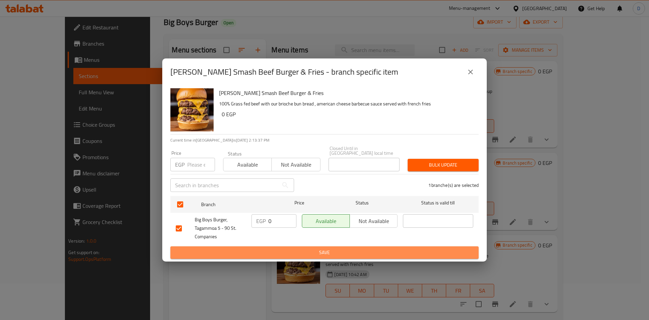
click at [296, 252] on span "Save" at bounding box center [324, 252] width 297 height 8
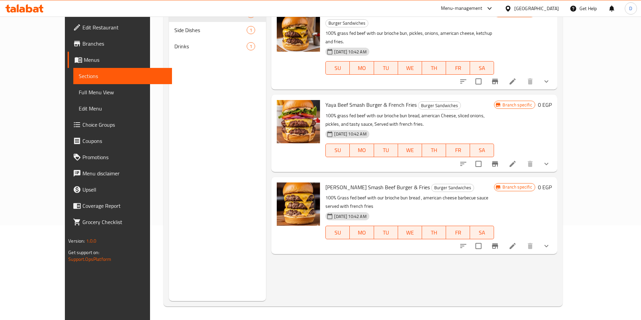
scroll to position [0, 0]
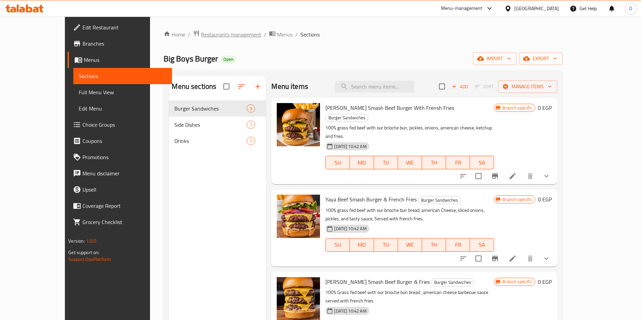
click at [202, 30] on span "Restaurants management" at bounding box center [231, 34] width 60 height 8
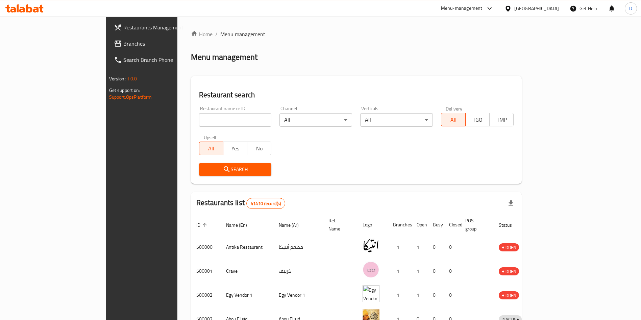
click at [498, 15] on div "Menu-management" at bounding box center [468, 8] width 64 height 16
click at [483, 9] on div "Menu-management" at bounding box center [462, 8] width 42 height 8
click at [464, 48] on div "Agent Campaigns Center" at bounding box center [456, 45] width 51 height 7
